Goal: Task Accomplishment & Management: Manage account settings

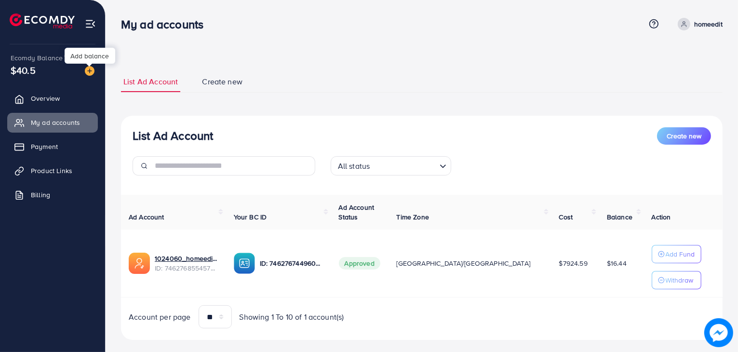
click at [92, 74] on img at bounding box center [90, 71] width 10 height 10
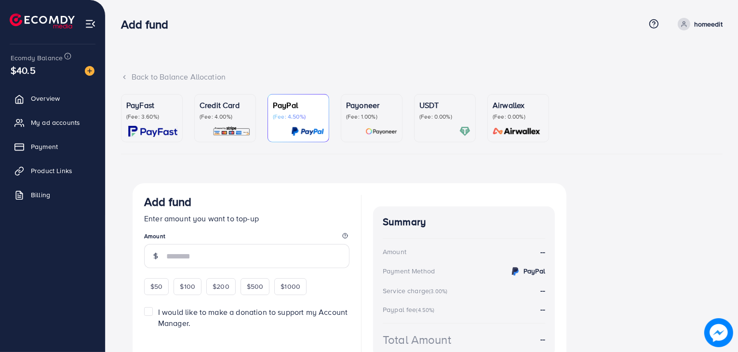
click at [236, 117] on p "(Fee: 4.00%)" at bounding box center [225, 117] width 51 height 8
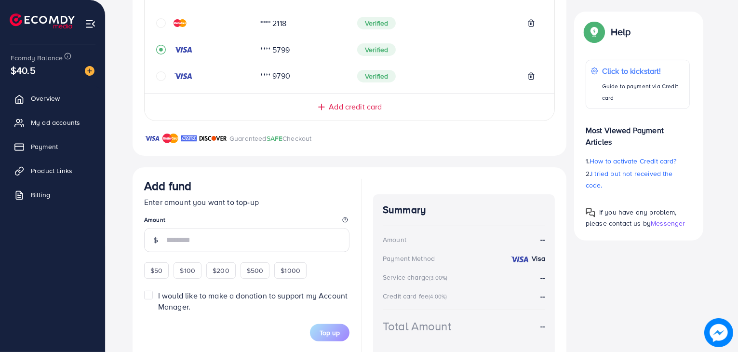
scroll to position [240, 0]
click at [233, 226] on legend "Amount" at bounding box center [246, 221] width 205 height 12
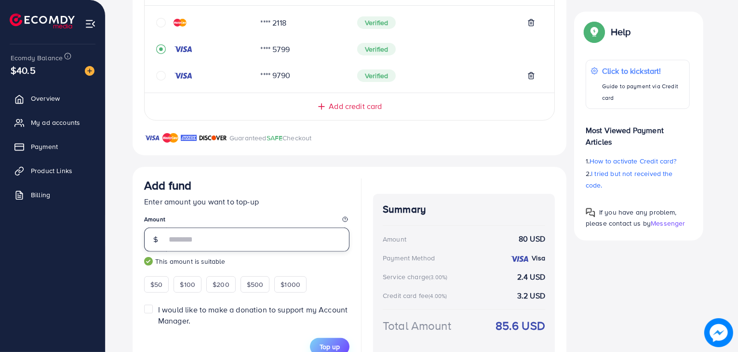
type input "**"
click at [334, 342] on span "Top up" at bounding box center [330, 347] width 20 height 10
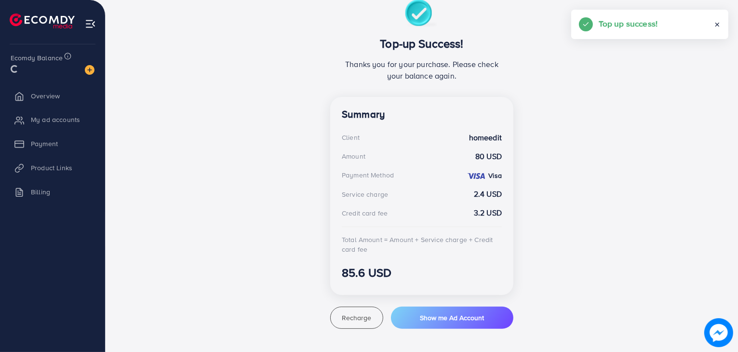
scroll to position [183, 0]
